Goal: Information Seeking & Learning: Find specific fact

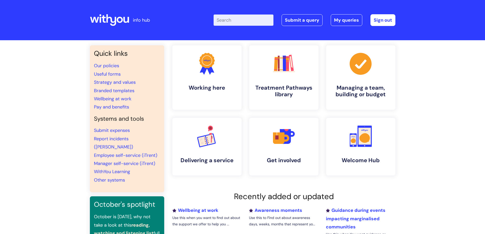
click at [246, 15] on input "Enter your search term here..." at bounding box center [244, 20] width 60 height 11
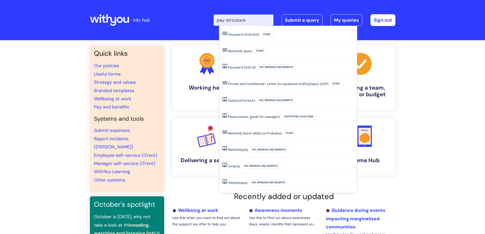
type input "pay strcutures"
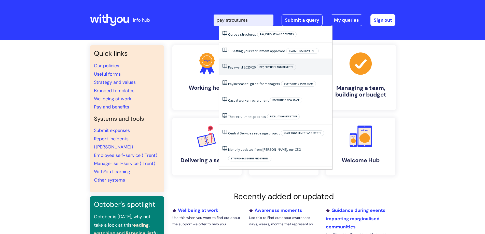
click at [326, 70] on li "Pay award 2025/26 Pay, expenses and benefits" at bounding box center [275, 67] width 113 height 17
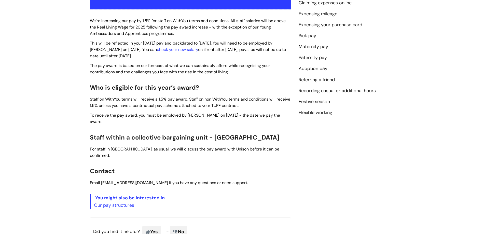
scroll to position [154, 0]
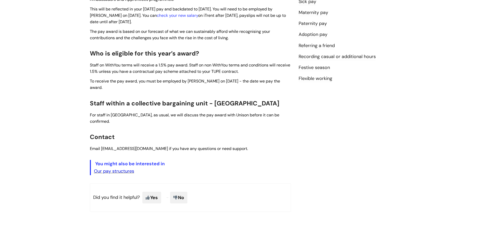
click at [126, 168] on link "Our pay structures" at bounding box center [114, 171] width 40 height 6
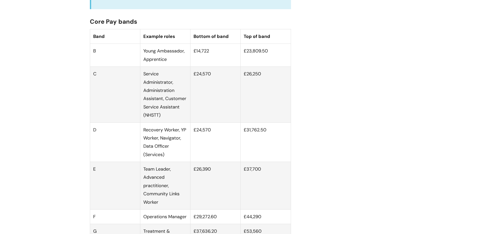
scroll to position [306, 0]
drag, startPoint x: 169, startPoint y: 154, endPoint x: 138, endPoint y: 151, distance: 32.1
click at [138, 151] on tr "D Recovery Worker, YP Worker, Navigator, Data Officer (Services) £24,570 £31,76…" at bounding box center [190, 141] width 201 height 39
click at [163, 145] on td "Recovery Worker, YP Worker, Navigator, Data Officer (Services)" at bounding box center [165, 141] width 50 height 39
drag, startPoint x: 151, startPoint y: 139, endPoint x: 178, endPoint y: 160, distance: 34.0
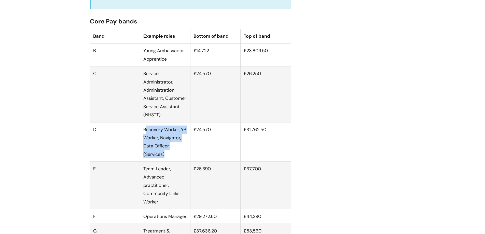
click at [178, 160] on td "Recovery Worker, YP Worker, Navigator, Data Officer (Services)" at bounding box center [165, 141] width 50 height 39
click at [183, 161] on td "Recovery Worker, YP Worker, Navigator, Data Officer (Services)" at bounding box center [165, 141] width 50 height 39
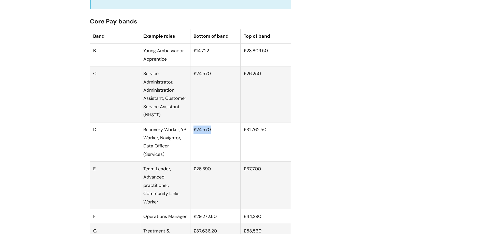
drag, startPoint x: 195, startPoint y: 136, endPoint x: 214, endPoint y: 138, distance: 19.0
click at [224, 138] on td "£24,570" at bounding box center [216, 141] width 50 height 39
click at [223, 141] on td "£24,570" at bounding box center [216, 141] width 50 height 39
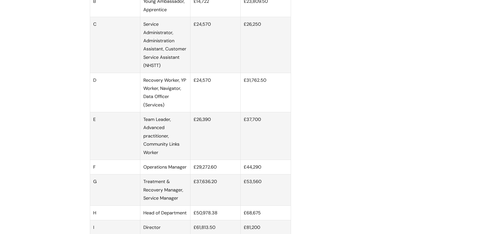
scroll to position [357, 0]
